Goal: Transaction & Acquisition: Purchase product/service

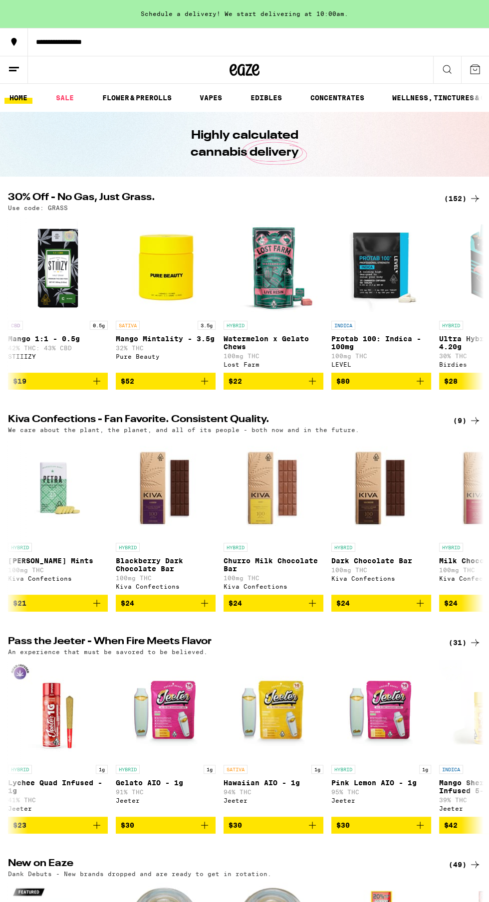
click at [382, 35] on button "**********" at bounding box center [244, 42] width 489 height 28
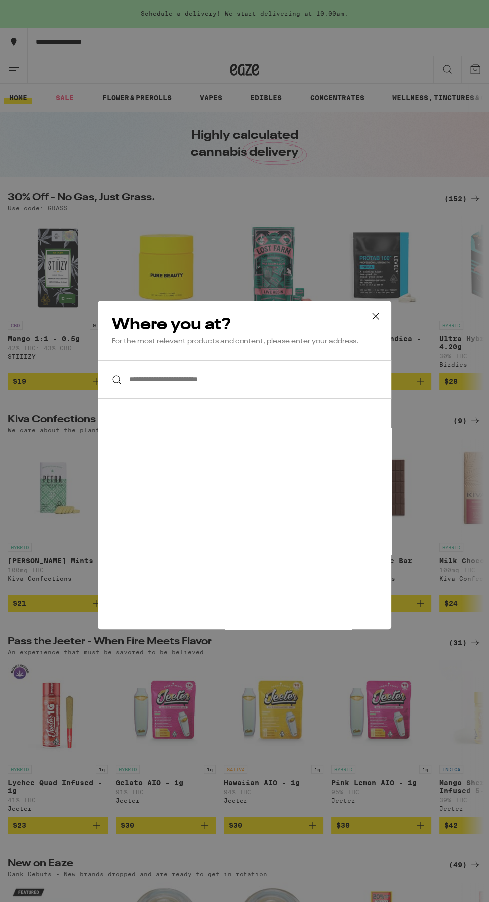
click at [376, 317] on icon at bounding box center [375, 316] width 6 height 6
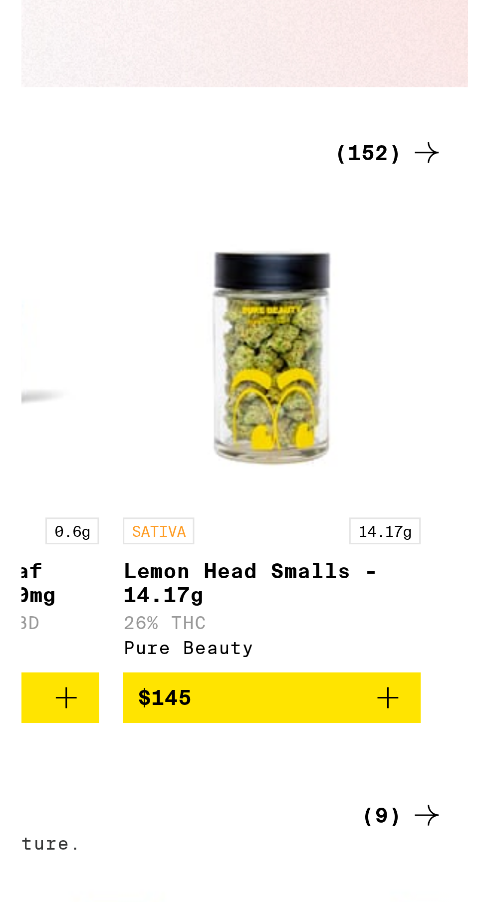
click at [477, 199] on icon at bounding box center [475, 198] width 12 height 12
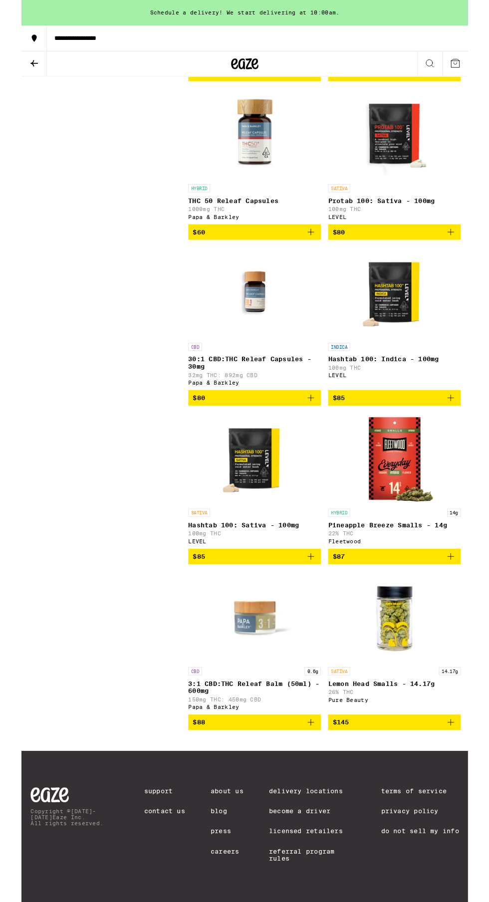
scroll to position [13165, 0]
